Goal: Information Seeking & Learning: Learn about a topic

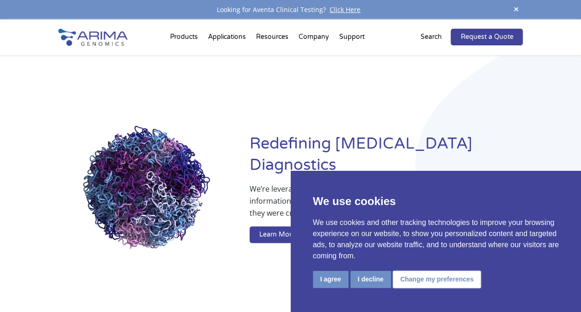
drag, startPoint x: 0, startPoint y: 0, endPoint x: 460, endPoint y: 278, distance: 537.9
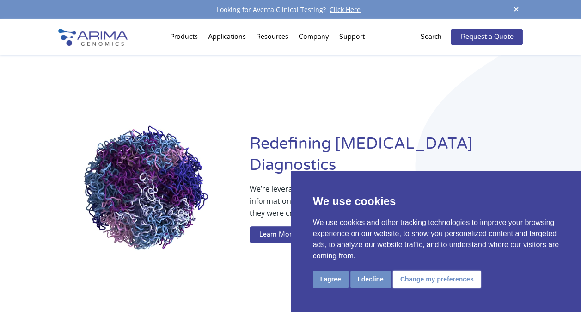
click at [460, 278] on button "Change my preferences" at bounding box center [437, 278] width 88 height 17
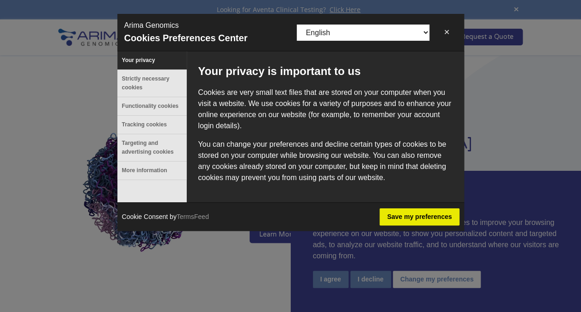
drag, startPoint x: 446, startPoint y: 28, endPoint x: 379, endPoint y: 72, distance: 80.8
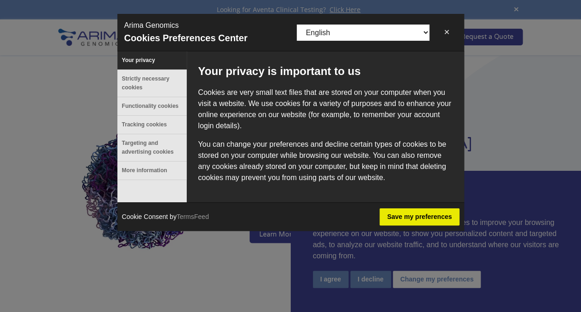
click at [446, 29] on button "✕" at bounding box center [446, 32] width 21 height 18
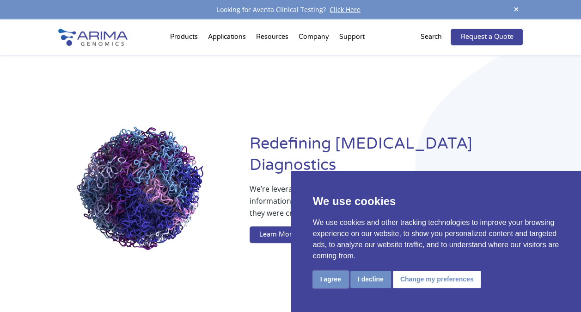
click at [340, 281] on button "I agree" at bounding box center [331, 278] width 36 height 17
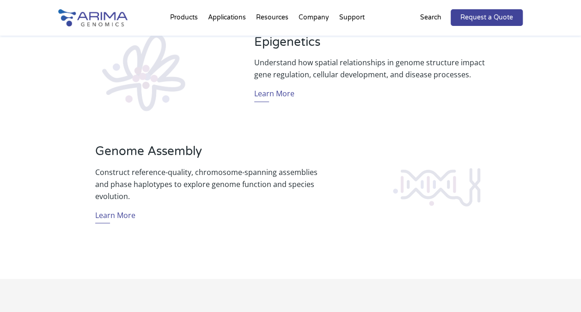
scroll to position [710, 0]
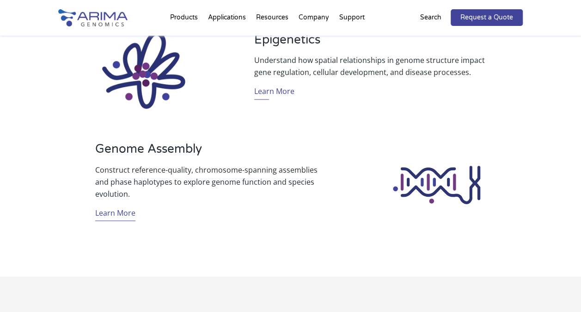
click at [129, 214] on link "Learn More" at bounding box center [115, 213] width 40 height 14
